Goal: Transaction & Acquisition: Purchase product/service

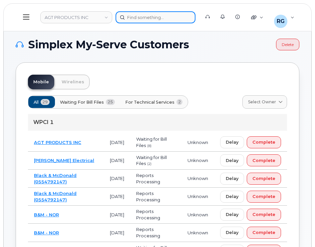
click at [140, 14] on div at bounding box center [156, 17] width 80 height 12
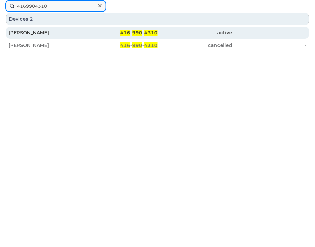
type input "4169904310"
click at [86, 31] on div "416 - 990 - 4310" at bounding box center [120, 32] width 75 height 7
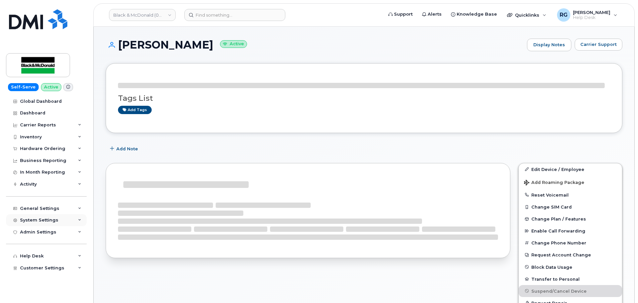
click at [42, 219] on div "System Settings" at bounding box center [39, 220] width 38 height 5
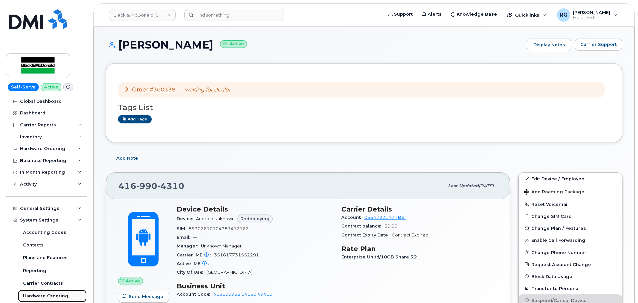
click at [43, 295] on div "Hardware Ordering" at bounding box center [45, 296] width 45 height 6
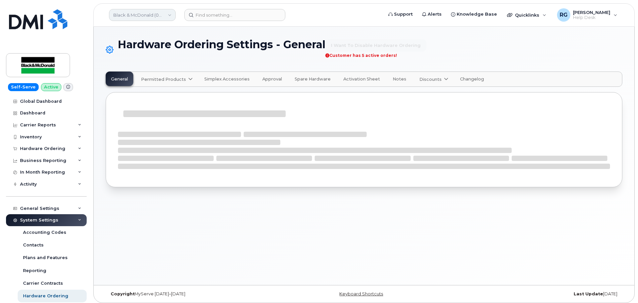
select select "admins"
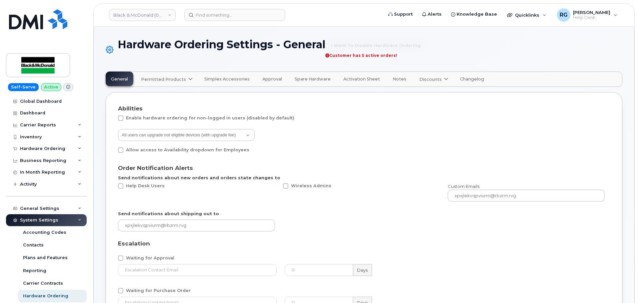
click at [161, 83] on link "Permitted Products" at bounding box center [166, 79] width 61 height 15
click at [161, 97] on div "Bell available" at bounding box center [168, 96] width 50 height 8
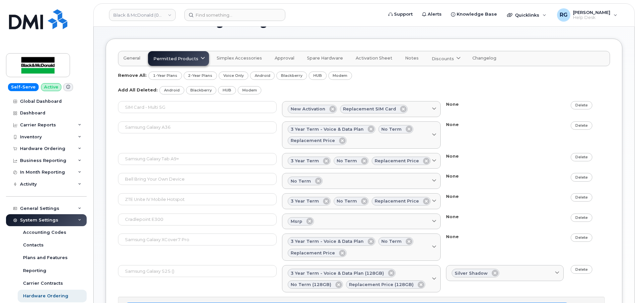
scroll to position [127, 0]
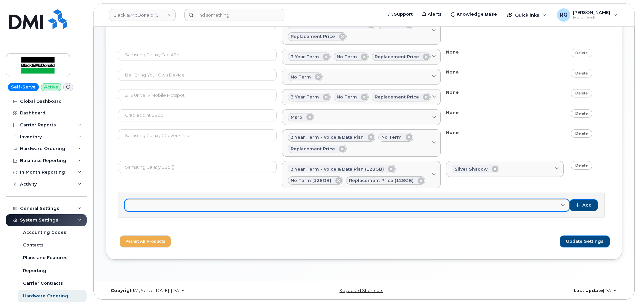
click at [150, 205] on link at bounding box center [347, 206] width 444 height 12
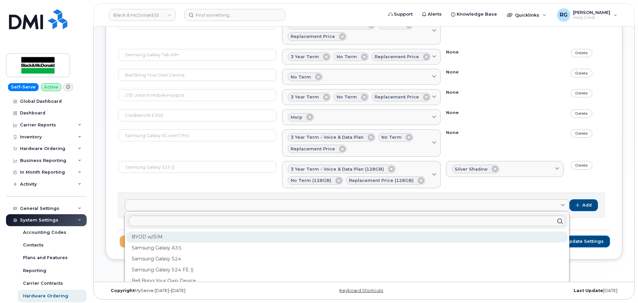
click at [158, 235] on div "BYOD w/SIM" at bounding box center [346, 237] width 441 height 11
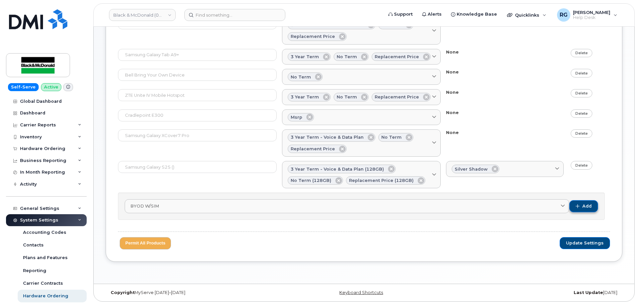
click at [584, 209] on span "Add" at bounding box center [586, 207] width 9 height 6
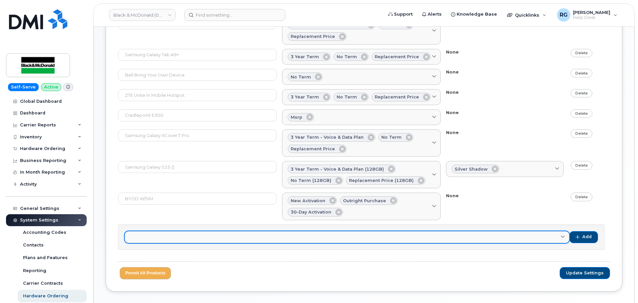
click at [485, 237] on link at bounding box center [347, 238] width 444 height 12
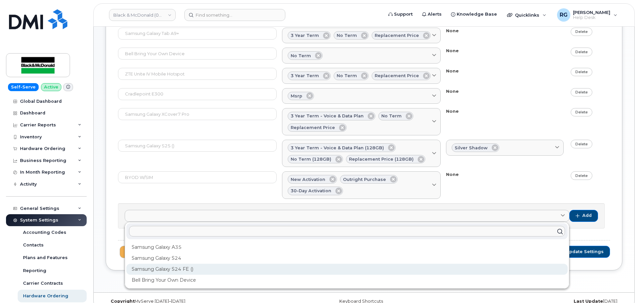
scroll to position [159, 0]
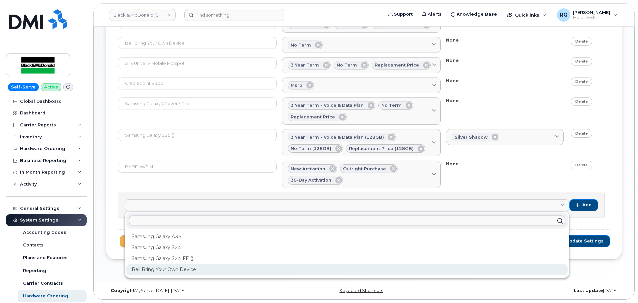
click at [288, 274] on div "Bell Bring Your Own Device" at bounding box center [346, 269] width 441 height 11
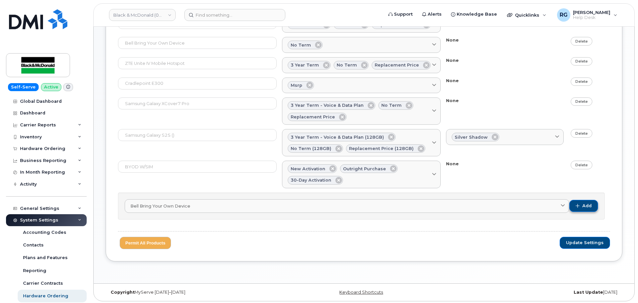
click at [583, 208] on span "Add" at bounding box center [586, 206] width 9 height 6
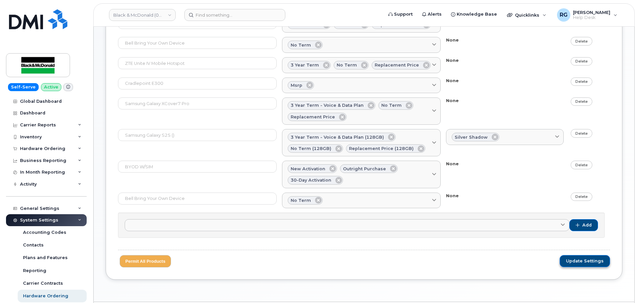
click at [581, 260] on span "Update Settings" at bounding box center [585, 262] width 38 height 6
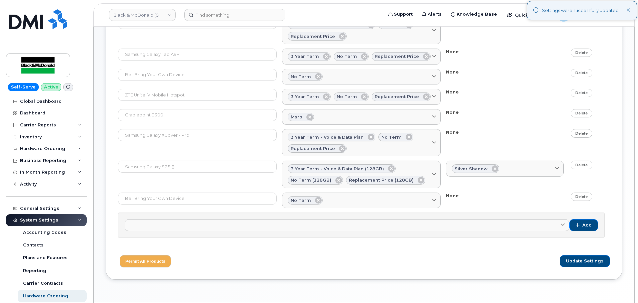
click at [628, 10] on icon at bounding box center [628, 10] width 4 height 4
click at [530, 13] on span "Quicklinks" at bounding box center [527, 14] width 24 height 5
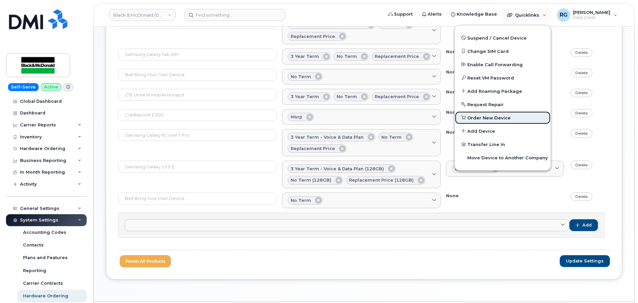
click at [485, 114] on link "Order New Device" at bounding box center [502, 117] width 96 height 13
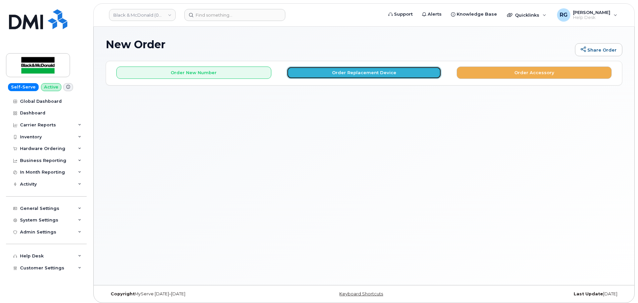
click at [341, 76] on button "Order Replacement Device" at bounding box center [363, 73] width 155 height 12
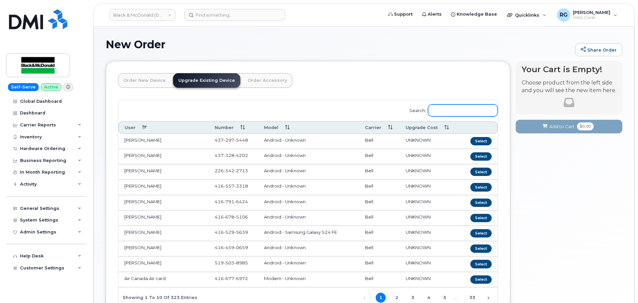
click at [451, 111] on input "Search:" at bounding box center [463, 111] width 70 height 12
click at [150, 76] on link "Order New Device" at bounding box center [144, 80] width 53 height 15
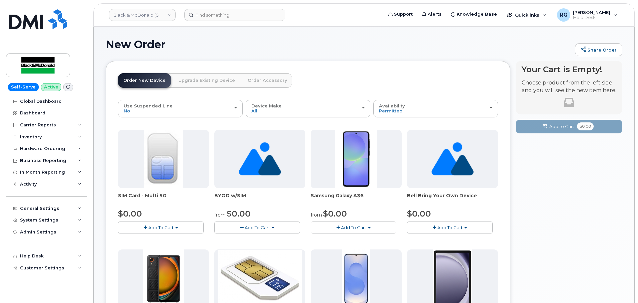
click at [165, 230] on span "Add To Cart" at bounding box center [160, 227] width 25 height 5
click at [204, 82] on link "Upgrade Existing Device" at bounding box center [206, 80] width 67 height 15
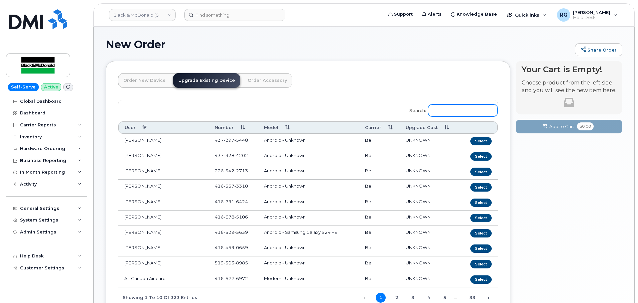
click at [446, 111] on input "Search:" at bounding box center [463, 111] width 70 height 12
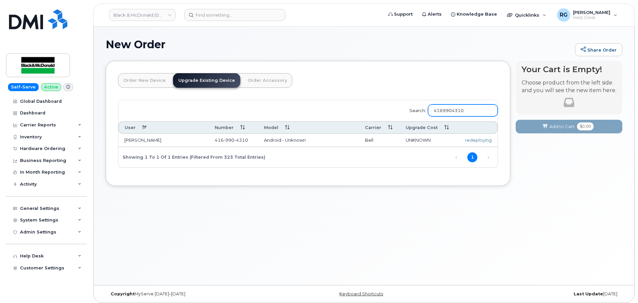
type input "4169904310"
click at [477, 140] on div "redeploying" at bounding box center [476, 140] width 29 height 6
click at [230, 140] on span "990" at bounding box center [229, 140] width 11 height 5
click at [231, 140] on span "990" at bounding box center [229, 140] width 11 height 5
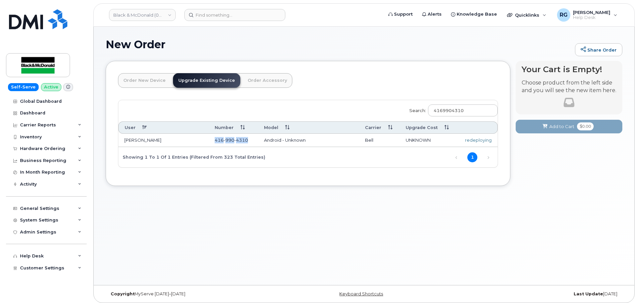
click at [231, 140] on span "990" at bounding box center [229, 140] width 11 height 5
copy span "[PHONE_NUMBER]"
click at [216, 14] on input at bounding box center [234, 15] width 101 height 12
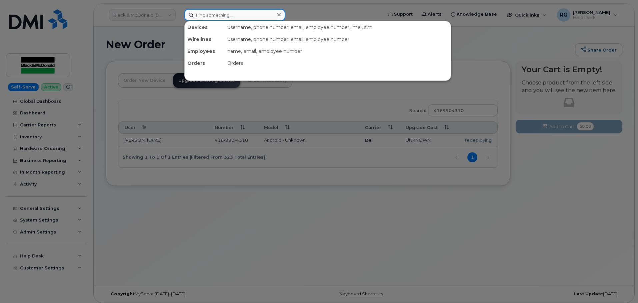
paste input "4169904310"
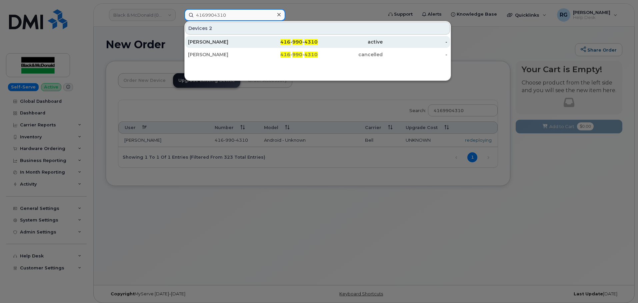
type input "4169904310"
click at [234, 40] on div "[PERSON_NAME]" at bounding box center [220, 42] width 65 height 7
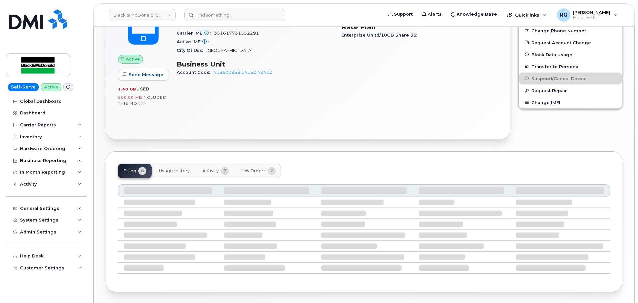
scroll to position [245, 0]
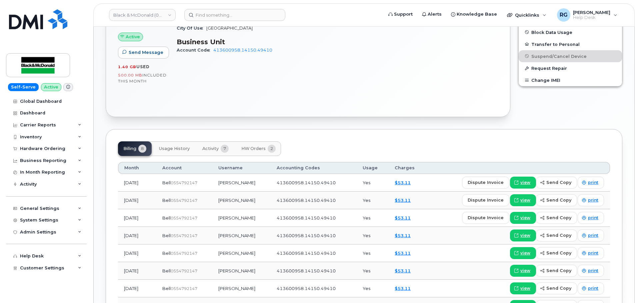
click at [218, 148] on span "Activity" at bounding box center [210, 148] width 16 height 5
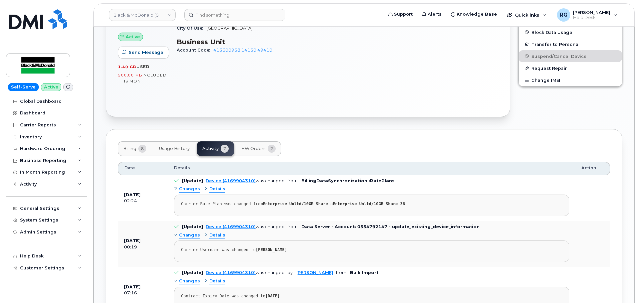
click at [250, 149] on span "HW Orders" at bounding box center [253, 148] width 24 height 5
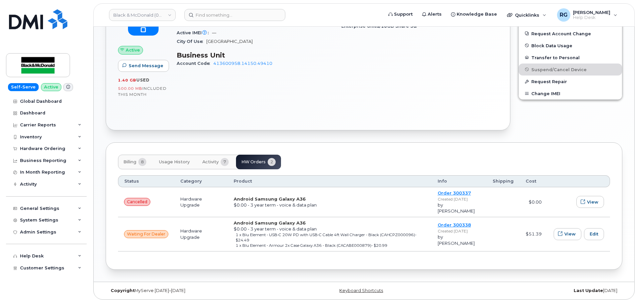
scroll to position [231, 0]
